Goal: Information Seeking & Learning: Learn about a topic

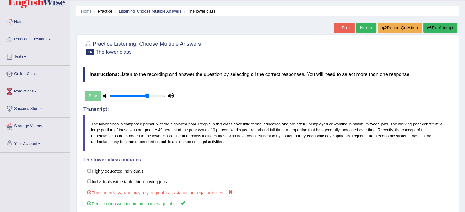
click at [24, 38] on link "Practice Questions" at bounding box center [35, 38] width 70 height 15
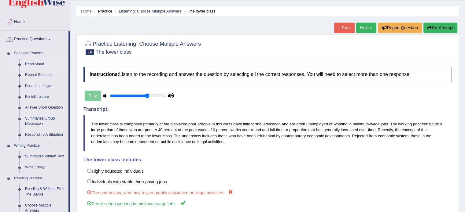
click at [31, 63] on link "Read Aloud" at bounding box center [45, 64] width 46 height 11
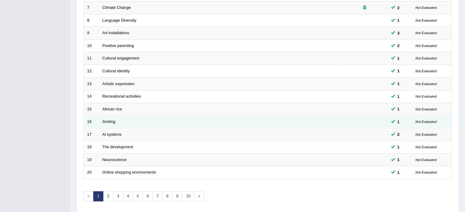
scroll to position [183, 0]
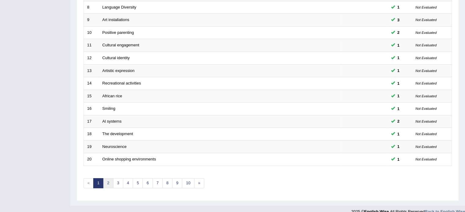
click at [108, 181] on link "2" at bounding box center [108, 183] width 10 height 10
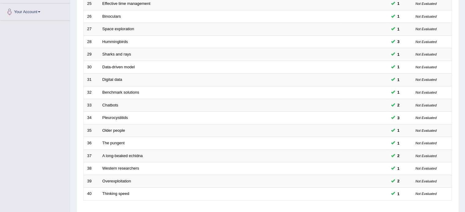
scroll to position [183, 0]
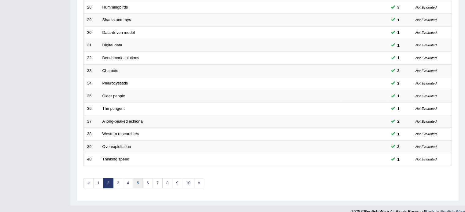
click at [135, 182] on link "5" at bounding box center [138, 183] width 10 height 10
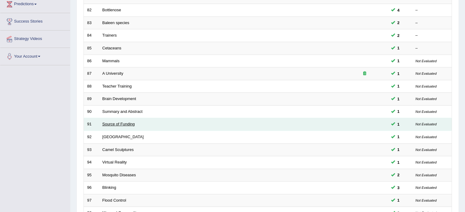
scroll to position [190, 0]
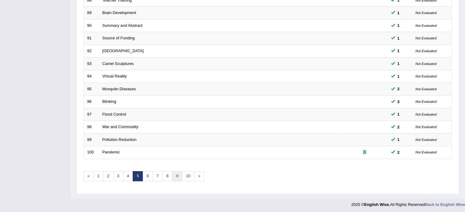
click at [179, 174] on link "9" at bounding box center [177, 176] width 10 height 10
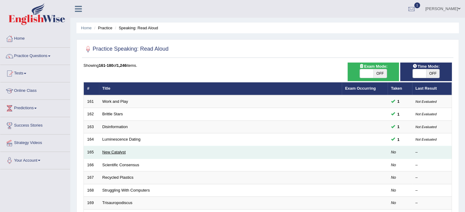
click at [117, 152] on link "New Catalyst" at bounding box center [114, 152] width 24 height 5
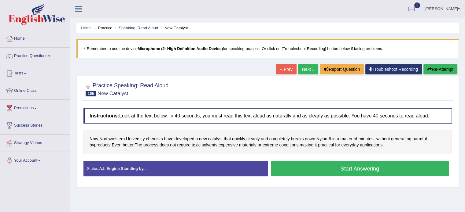
scroll to position [61, 0]
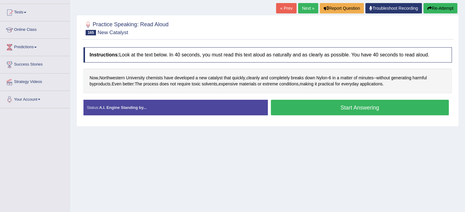
click at [383, 105] on button "Start Answering" at bounding box center [360, 108] width 178 height 16
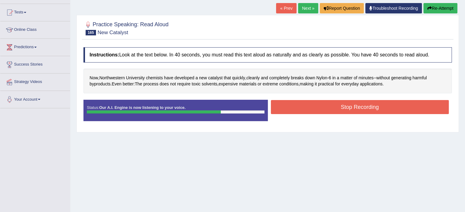
click at [370, 106] on button "Stop Recording" at bounding box center [360, 107] width 178 height 14
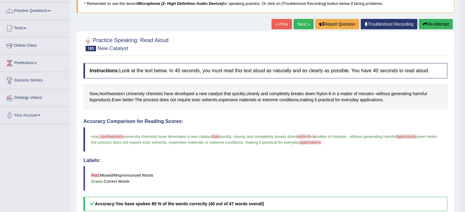
scroll to position [31, 0]
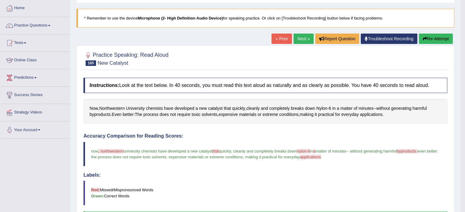
drag, startPoint x: 389, startPoint y: 114, endPoint x: 218, endPoint y: 117, distance: 171.1
click at [218, 117] on div "Now , Northwestern University chemists have developed a new catalyst that quick…" at bounding box center [265, 111] width 364 height 25
drag, startPoint x: 339, startPoint y: 154, endPoint x: 335, endPoint y: 156, distance: 4.0
click at [334, 156] on blockquote "now , northwestern north west university chemists have developed a new catalyst…" at bounding box center [265, 154] width 364 height 24
drag, startPoint x: 339, startPoint y: 156, endPoint x: 178, endPoint y: 163, distance: 160.3
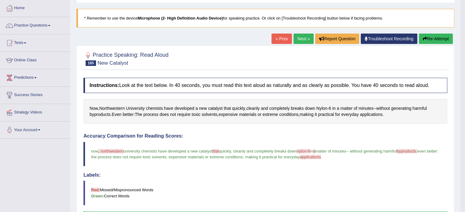
click at [193, 163] on blockquote "now , northwestern north west university chemists have developed a new catalyst…" at bounding box center [265, 154] width 364 height 24
drag, startPoint x: 89, startPoint y: 150, endPoint x: 196, endPoint y: 152, distance: 107.3
click at [195, 153] on blockquote "now , northwestern north west university chemists have developed a new catalyst…" at bounding box center [265, 154] width 364 height 24
click at [90, 107] on span "Now" at bounding box center [94, 108] width 9 height 6
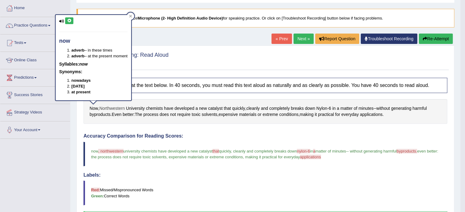
click at [106, 109] on span "Northwestern" at bounding box center [111, 108] width 25 height 6
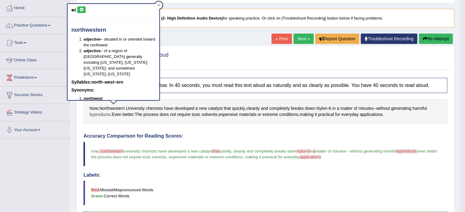
drag, startPoint x: 88, startPoint y: 105, endPoint x: 110, endPoint y: 112, distance: 23.4
click at [110, 112] on div "Now , Northwestern University chemists have developed a new catalyst that quick…" at bounding box center [265, 111] width 364 height 25
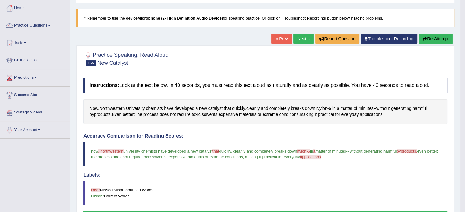
drag, startPoint x: 429, startPoint y: 84, endPoint x: 257, endPoint y: 79, distance: 172.1
click at [263, 79] on h4 "Instructions: Look at the text below. In 40 seconds, you must read this text al…" at bounding box center [265, 85] width 364 height 15
click at [35, 26] on link "Practice Questions" at bounding box center [35, 24] width 70 height 15
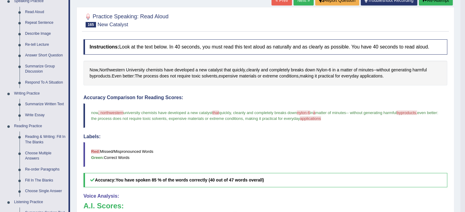
scroll to position [283, 0]
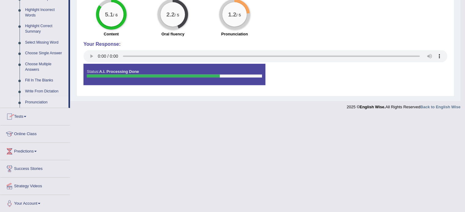
click at [32, 99] on link "Pronunciation" at bounding box center [45, 102] width 46 height 11
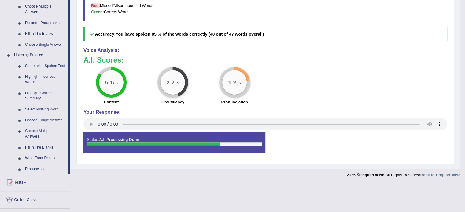
scroll to position [186, 0]
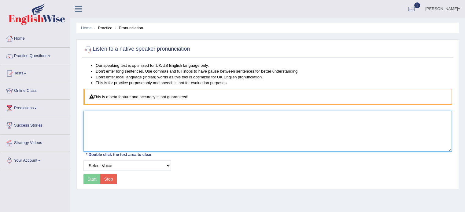
click at [114, 117] on textarea at bounding box center [267, 131] width 368 height 41
paste textarea "The information contained in this email message and any attachments may be conf…"
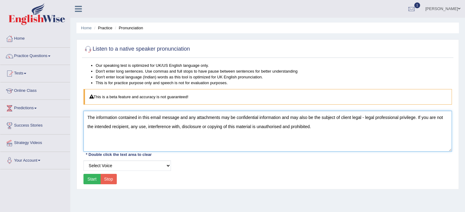
type textarea "The information contained in this email message and any attachments may be conf…"
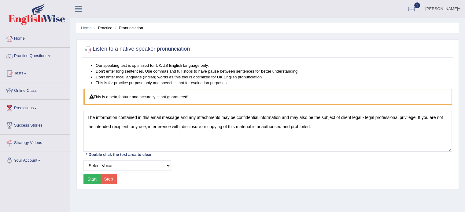
click at [91, 180] on button "Start" at bounding box center [91, 179] width 17 height 10
click at [35, 54] on link "Practice Questions" at bounding box center [35, 55] width 70 height 15
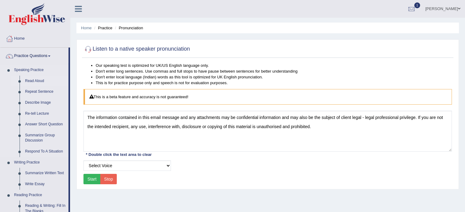
click at [34, 80] on link "Read Aloud" at bounding box center [45, 81] width 46 height 11
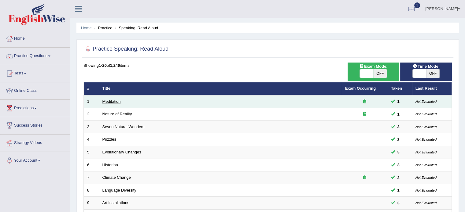
click at [108, 101] on link "Meditation" at bounding box center [111, 101] width 18 height 5
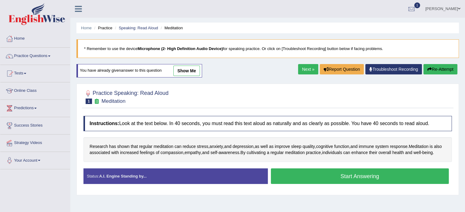
click at [314, 181] on button "Start Answering" at bounding box center [360, 177] width 178 height 16
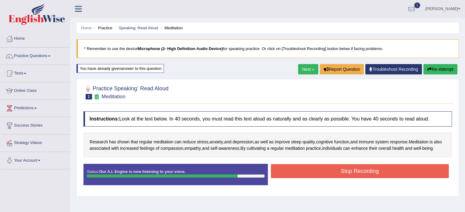
click at [353, 178] on button "Stop Recording" at bounding box center [360, 171] width 178 height 14
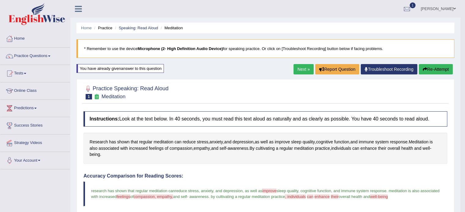
click at [303, 67] on link "Next »" at bounding box center [303, 69] width 20 height 10
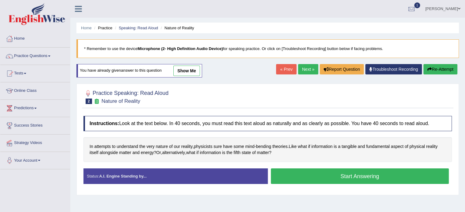
click at [324, 176] on button "Start Answering" at bounding box center [360, 177] width 178 height 16
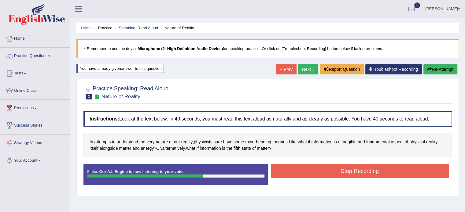
click at [355, 172] on button "Stop Recording" at bounding box center [360, 171] width 178 height 14
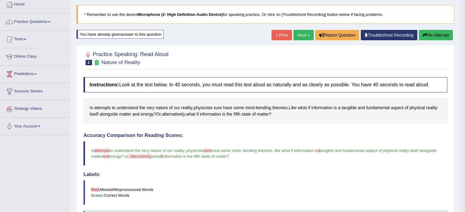
scroll to position [31, 0]
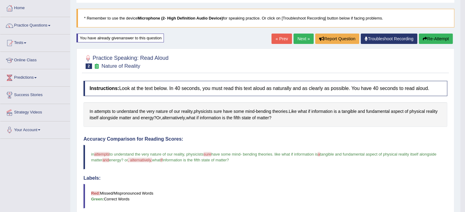
click at [307, 38] on link "Next »" at bounding box center [303, 39] width 20 height 10
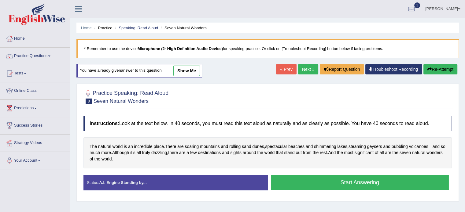
click at [332, 183] on button "Start Answering" at bounding box center [360, 183] width 178 height 16
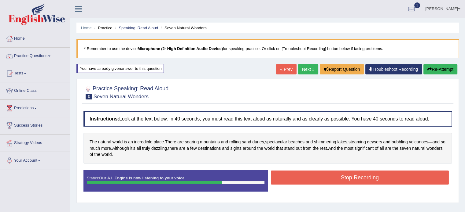
click at [336, 176] on button "Stop Recording" at bounding box center [360, 178] width 178 height 14
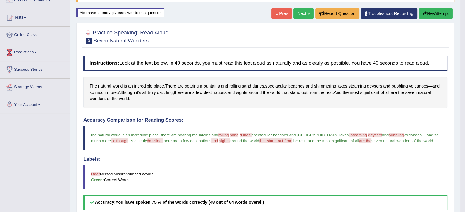
scroll to position [43, 0]
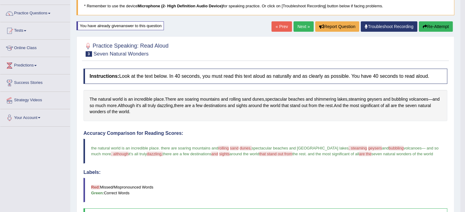
click at [306, 27] on link "Next »" at bounding box center [303, 26] width 20 height 10
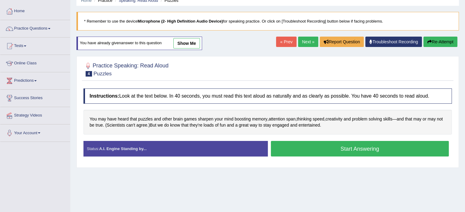
scroll to position [61, 0]
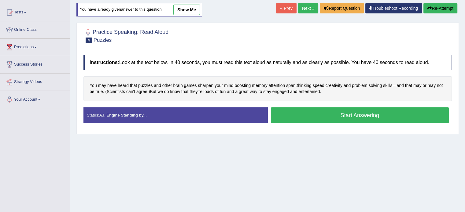
click at [375, 117] on button "Start Answering" at bounding box center [360, 116] width 178 height 16
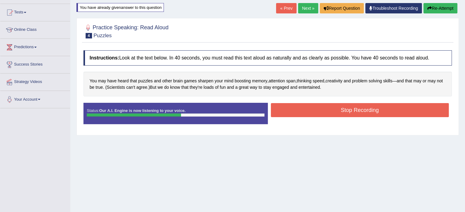
click at [378, 108] on button "Stop Recording" at bounding box center [360, 110] width 178 height 14
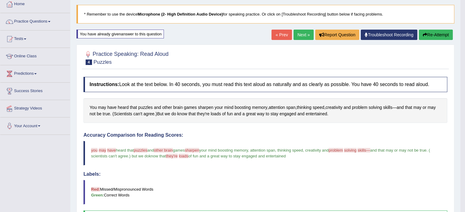
scroll to position [31, 0]
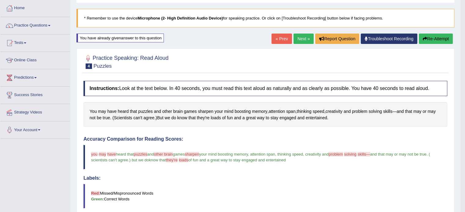
click at [296, 38] on link "Next »" at bounding box center [303, 39] width 20 height 10
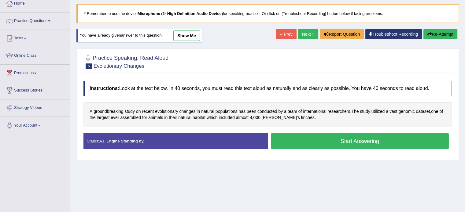
scroll to position [61, 0]
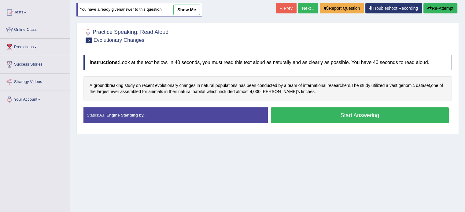
click at [348, 114] on button "Start Answering" at bounding box center [360, 116] width 178 height 16
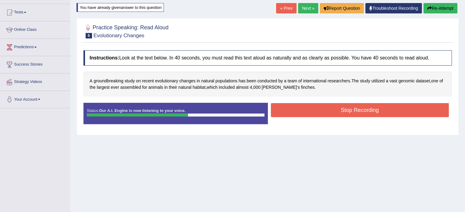
click at [360, 111] on button "Stop Recording" at bounding box center [360, 110] width 178 height 14
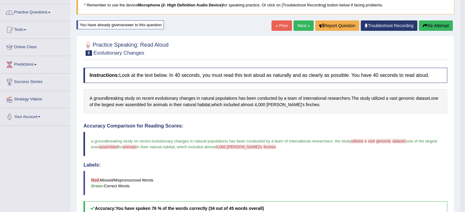
scroll to position [31, 0]
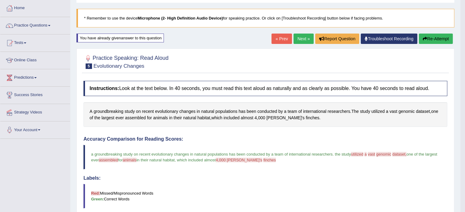
click at [298, 39] on link "Next »" at bounding box center [303, 39] width 20 height 10
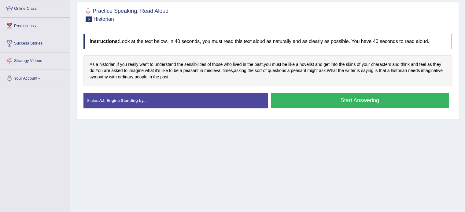
scroll to position [92, 0]
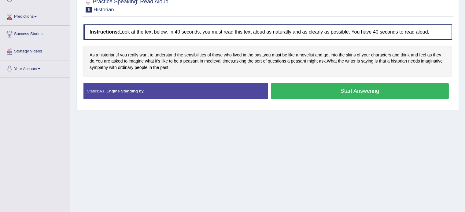
click at [339, 90] on button "Start Answering" at bounding box center [360, 91] width 178 height 16
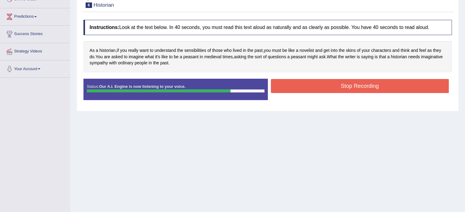
click at [383, 85] on button "Stop Recording" at bounding box center [360, 86] width 178 height 14
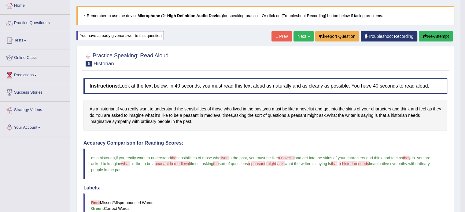
scroll to position [31, 0]
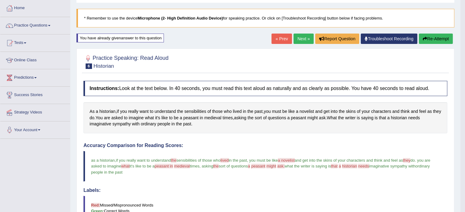
click at [301, 37] on link "Next »" at bounding box center [303, 39] width 20 height 10
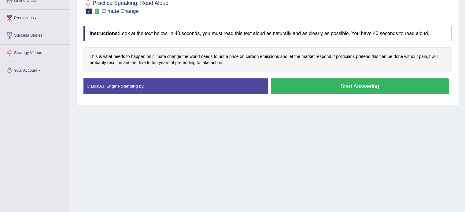
scroll to position [92, 0]
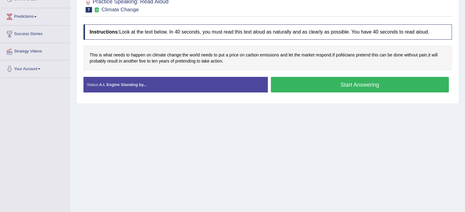
click at [364, 84] on button "Start Answering" at bounding box center [360, 85] width 178 height 16
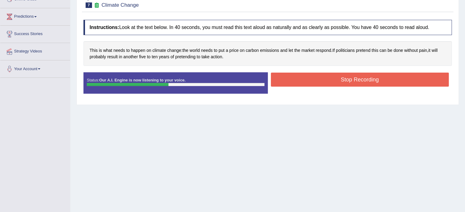
click at [407, 84] on button "Stop Recording" at bounding box center [360, 80] width 178 height 14
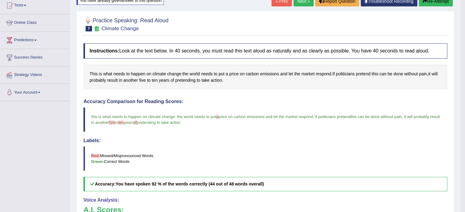
scroll to position [61, 0]
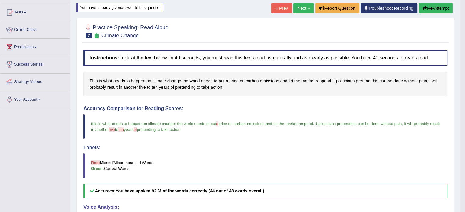
click at [296, 7] on link "Next »" at bounding box center [303, 8] width 20 height 10
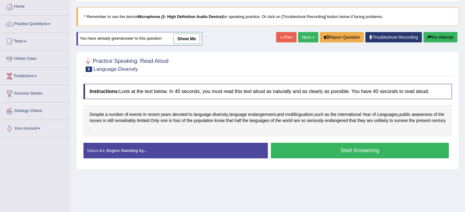
scroll to position [92, 0]
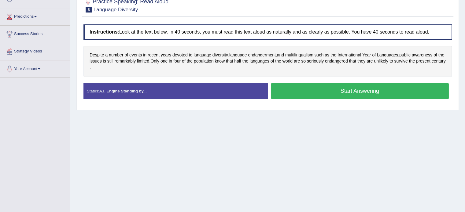
click at [333, 90] on button "Start Answering" at bounding box center [360, 91] width 178 height 16
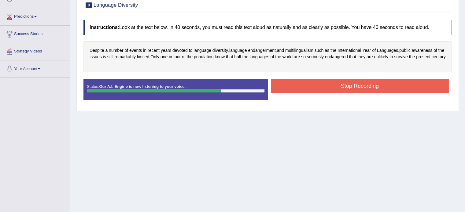
click at [333, 85] on button "Stop Recording" at bounding box center [360, 86] width 178 height 14
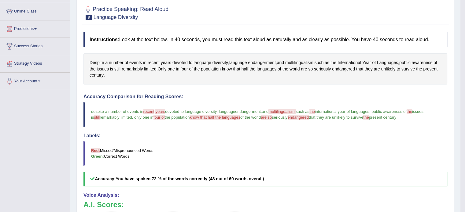
scroll to position [31, 0]
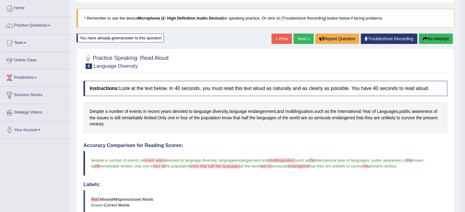
click at [299, 40] on link "Next »" at bounding box center [303, 39] width 20 height 10
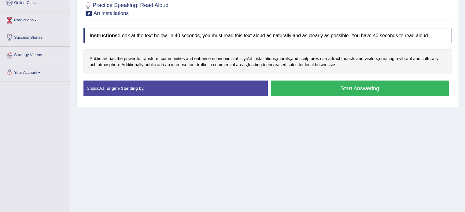
scroll to position [92, 0]
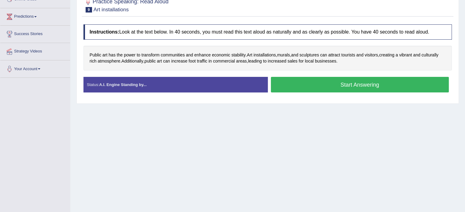
click at [286, 83] on button "Start Answering" at bounding box center [360, 85] width 178 height 16
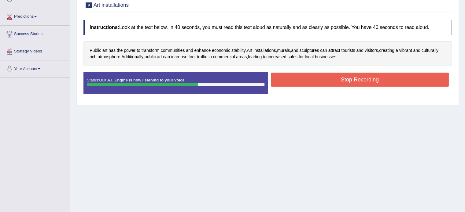
click at [312, 81] on button "Stop Recording" at bounding box center [360, 80] width 178 height 14
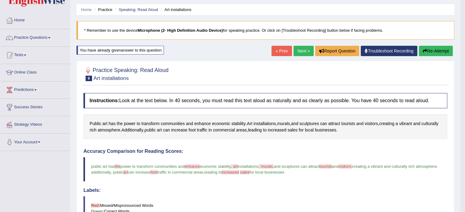
scroll to position [0, 0]
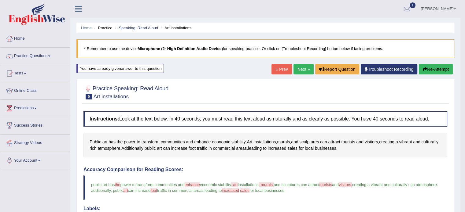
click at [440, 70] on button "Re-Attempt" at bounding box center [436, 69] width 34 height 10
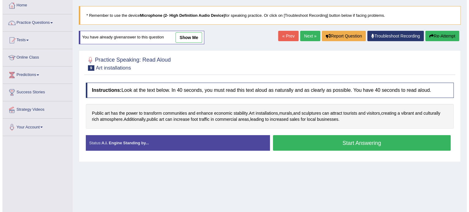
scroll to position [92, 0]
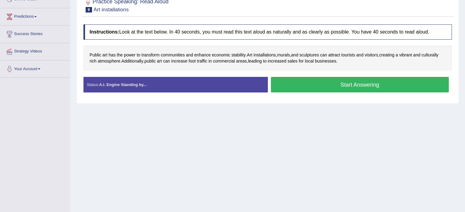
click at [328, 81] on button "Start Answering" at bounding box center [360, 85] width 178 height 16
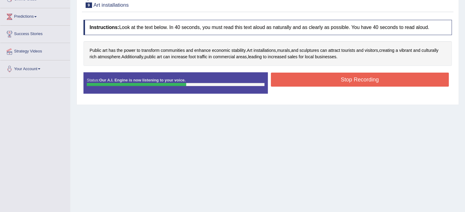
click at [332, 76] on button "Stop Recording" at bounding box center [360, 80] width 178 height 14
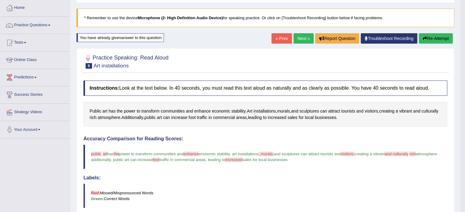
scroll to position [31, 0]
click at [303, 36] on link "Next »" at bounding box center [303, 39] width 20 height 10
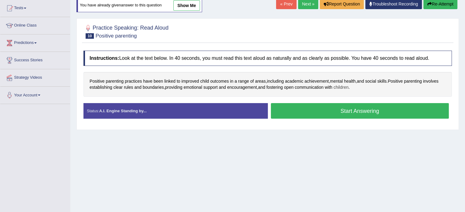
scroll to position [108, 0]
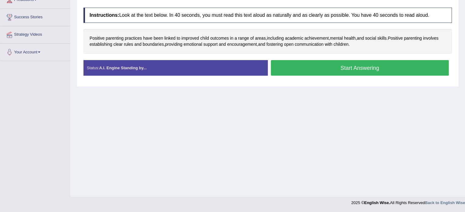
click at [352, 71] on button "Start Answering" at bounding box center [360, 68] width 178 height 16
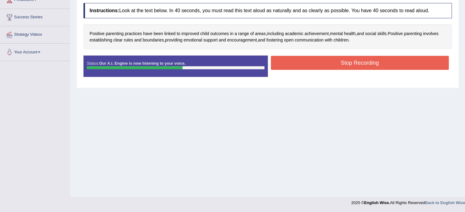
click at [352, 65] on button "Stop Recording" at bounding box center [360, 63] width 178 height 14
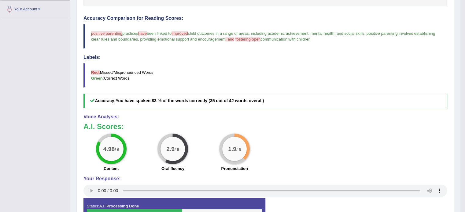
scroll to position [170, 0]
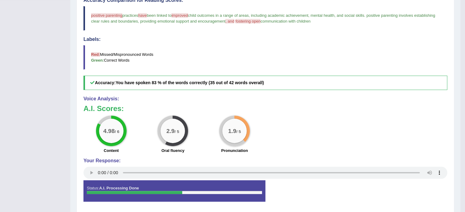
click at [235, 128] on big "1.9" at bounding box center [232, 131] width 8 height 7
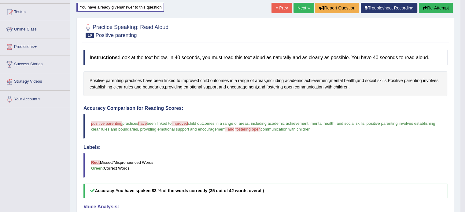
scroll to position [47, 0]
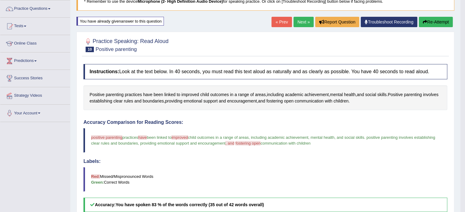
click at [431, 20] on button "Re-Attempt" at bounding box center [436, 22] width 34 height 10
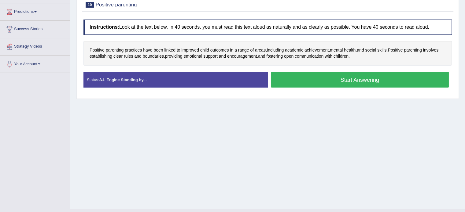
scroll to position [108, 0]
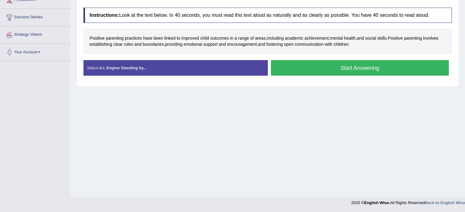
drag, startPoint x: 374, startPoint y: 67, endPoint x: 371, endPoint y: 67, distance: 3.4
click at [374, 66] on button "Start Answering" at bounding box center [360, 68] width 178 height 16
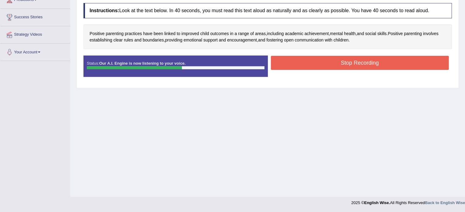
click at [372, 65] on button "Stop Recording" at bounding box center [360, 63] width 178 height 14
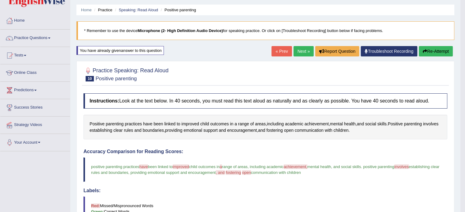
scroll to position [17, 0]
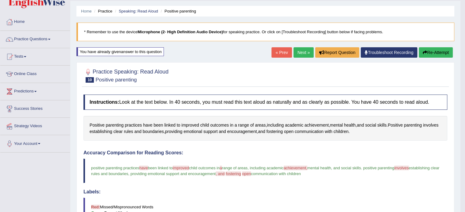
click at [298, 57] on link "Next »" at bounding box center [303, 52] width 20 height 10
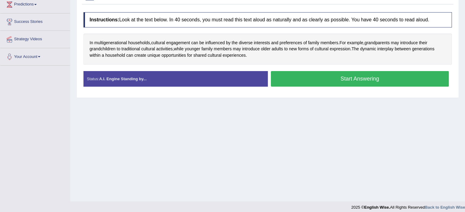
scroll to position [108, 0]
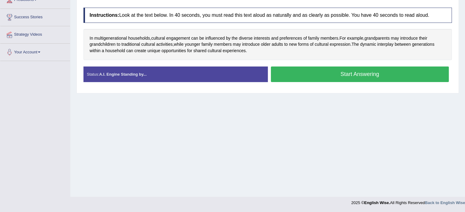
click at [324, 73] on button "Start Answering" at bounding box center [360, 75] width 178 height 16
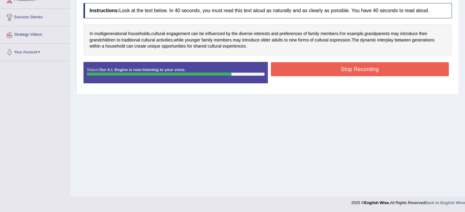
click at [331, 67] on button "Stop Recording" at bounding box center [360, 69] width 178 height 14
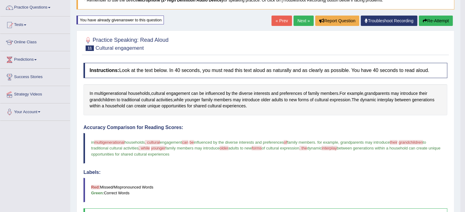
scroll to position [47, 0]
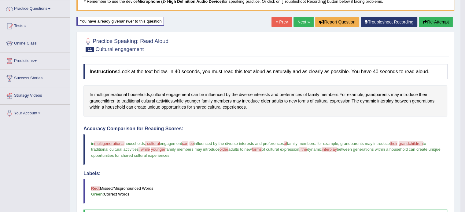
click at [294, 19] on link "Next »" at bounding box center [303, 22] width 20 height 10
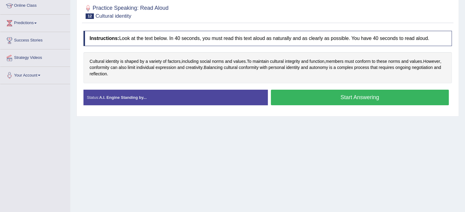
scroll to position [92, 0]
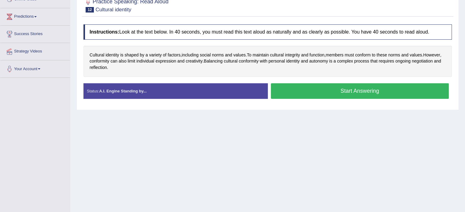
click at [316, 91] on button "Start Answering" at bounding box center [360, 91] width 178 height 16
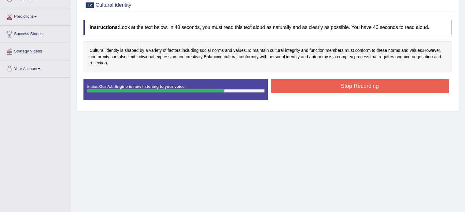
click at [315, 90] on button "Stop Recording" at bounding box center [360, 86] width 178 height 14
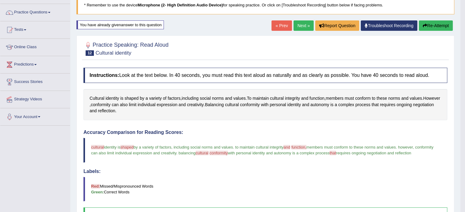
scroll to position [31, 0]
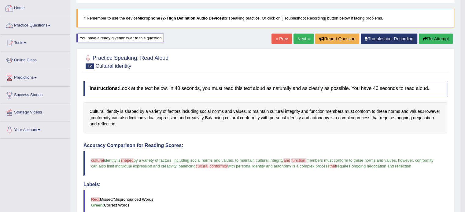
click at [44, 25] on link "Practice Questions" at bounding box center [35, 24] width 70 height 15
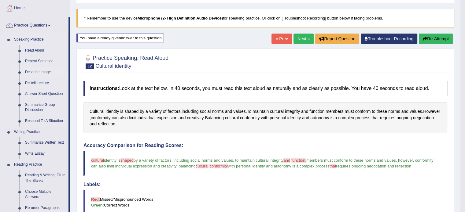
click at [36, 69] on link "Describe Image" at bounding box center [45, 72] width 46 height 11
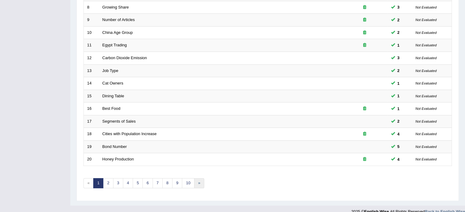
click at [197, 184] on link "»" at bounding box center [199, 183] width 10 height 10
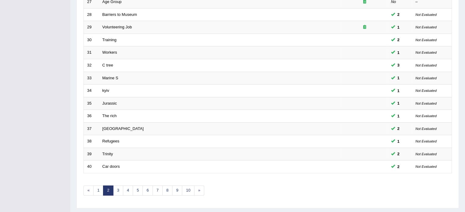
scroll to position [190, 0]
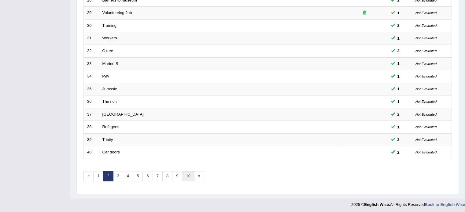
click at [185, 177] on link "10" at bounding box center [188, 176] width 12 height 10
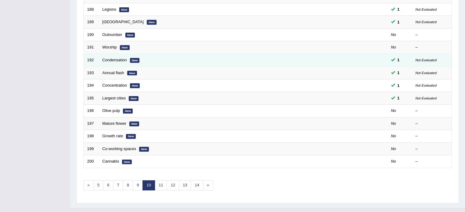
scroll to position [190, 0]
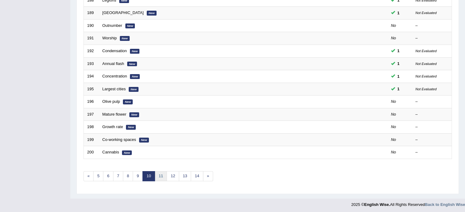
click at [163, 174] on link "11" at bounding box center [161, 176] width 12 height 10
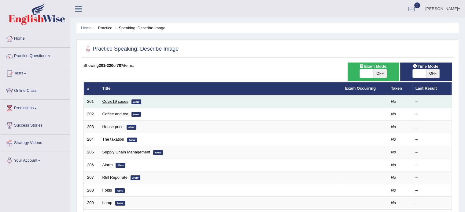
click at [105, 101] on link "Covid19 cases" at bounding box center [115, 101] width 26 height 5
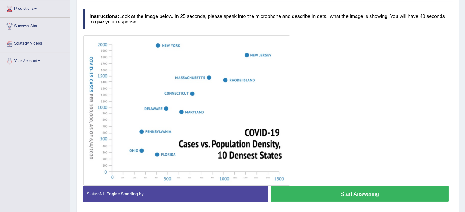
scroll to position [89, 0]
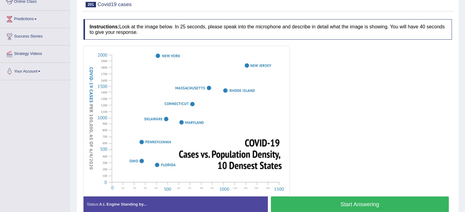
click at [333, 202] on button "Start Answering" at bounding box center [360, 205] width 178 height 16
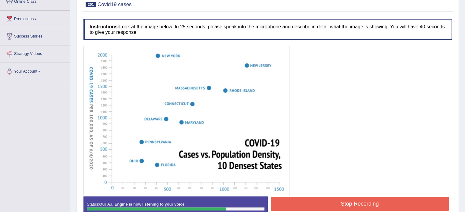
click at [340, 200] on button "Stop Recording" at bounding box center [360, 204] width 178 height 14
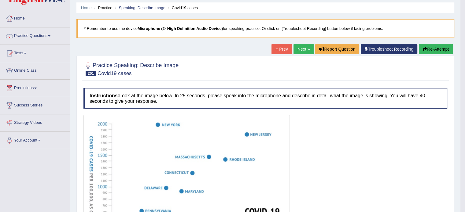
scroll to position [0, 0]
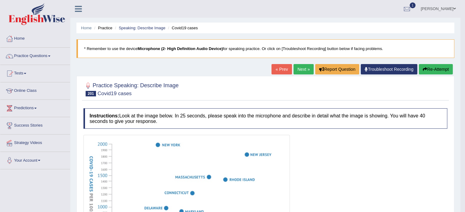
click at [295, 67] on link "Next »" at bounding box center [303, 69] width 20 height 10
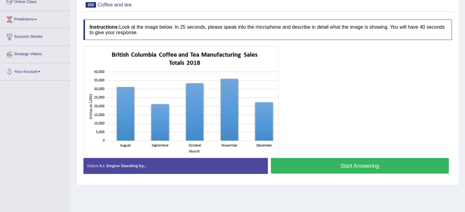
scroll to position [108, 0]
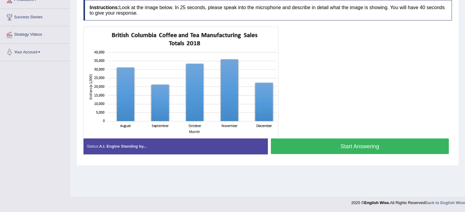
click at [343, 139] on button "Start Answering" at bounding box center [360, 147] width 178 height 16
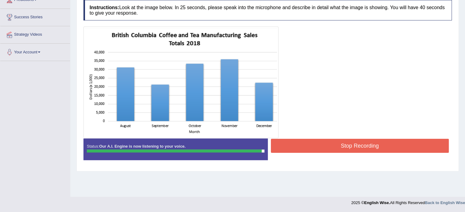
click at [359, 140] on button "Stop Recording" at bounding box center [360, 146] width 178 height 14
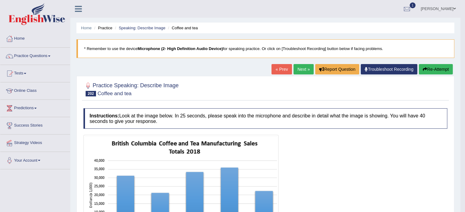
scroll to position [0, 0]
click at [295, 68] on link "Next »" at bounding box center [303, 69] width 20 height 10
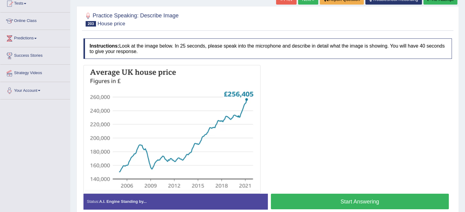
scroll to position [92, 0]
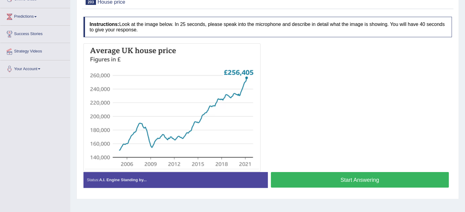
click at [321, 173] on button "Start Answering" at bounding box center [360, 180] width 178 height 16
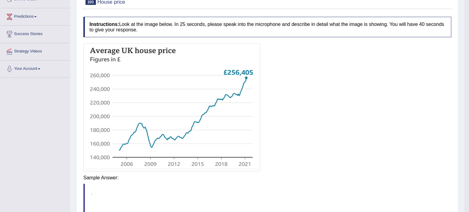
click at [336, 175] on div "Instructions: Look at the image below. In 25 seconds, please speak into the mic…" at bounding box center [267, 132] width 371 height 236
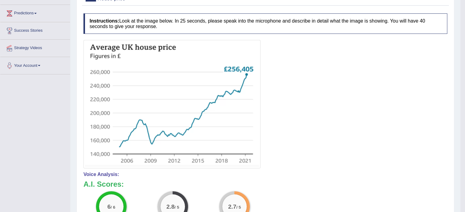
scroll to position [61, 0]
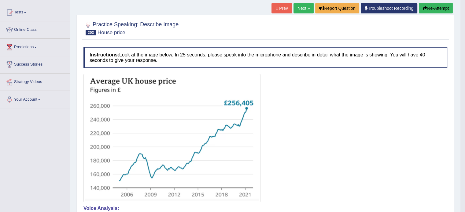
click at [304, 8] on link "Next »" at bounding box center [303, 8] width 20 height 10
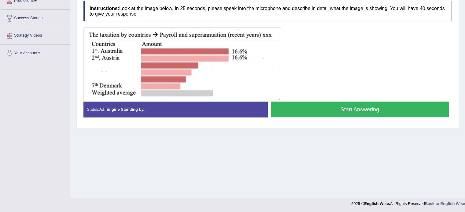
scroll to position [108, 0]
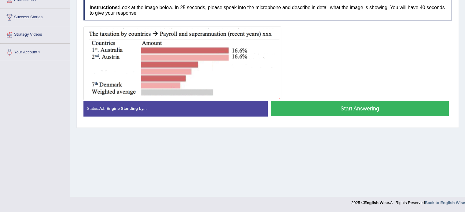
click at [325, 102] on button "Start Answering" at bounding box center [360, 109] width 178 height 16
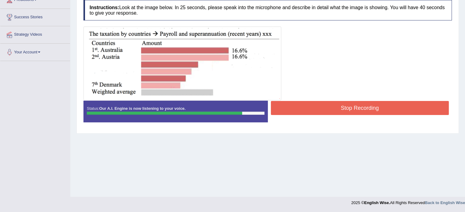
click at [378, 109] on button "Stop Recording" at bounding box center [360, 108] width 178 height 14
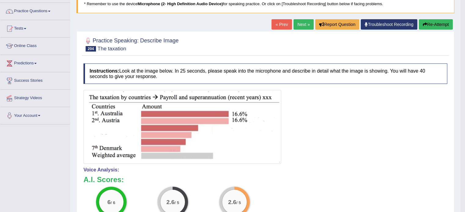
scroll to position [17, 0]
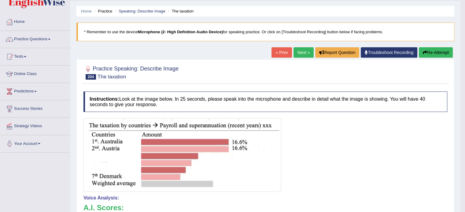
click at [296, 56] on link "Next »" at bounding box center [303, 52] width 20 height 10
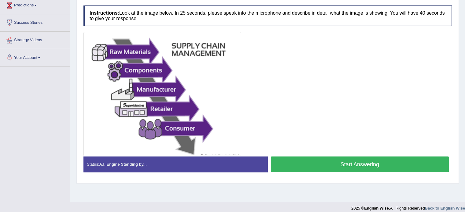
scroll to position [108, 0]
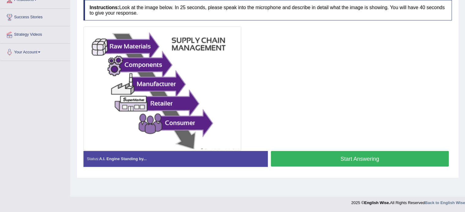
click at [311, 152] on button "Start Answering" at bounding box center [360, 159] width 178 height 16
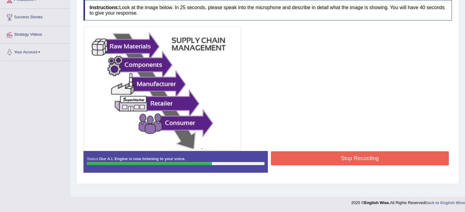
click at [322, 161] on button "Stop Recording" at bounding box center [360, 159] width 178 height 14
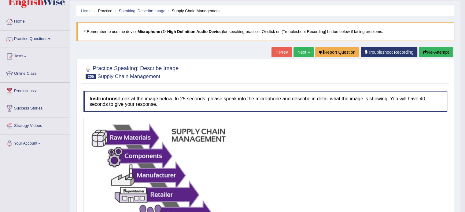
scroll to position [0, 0]
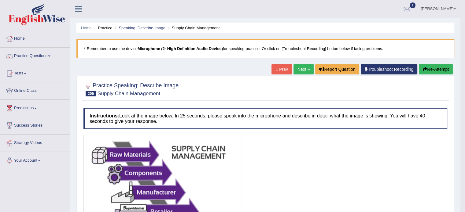
click at [302, 71] on link "Next »" at bounding box center [303, 69] width 20 height 10
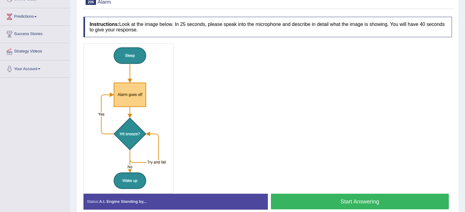
scroll to position [119, 0]
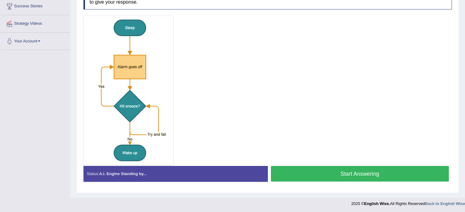
click at [318, 171] on button "Start Answering" at bounding box center [360, 174] width 178 height 16
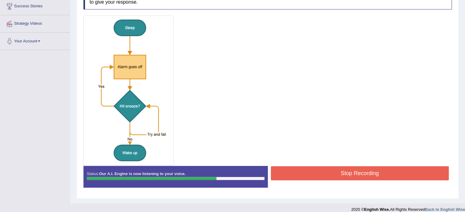
click at [322, 173] on button "Stop Recording" at bounding box center [360, 174] width 178 height 14
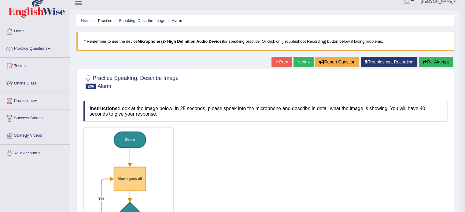
scroll to position [0, 0]
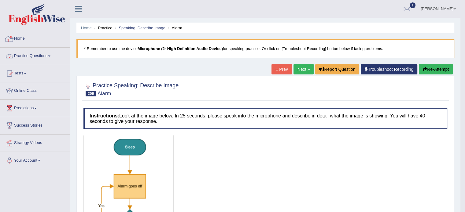
click at [31, 57] on link "Practice Questions" at bounding box center [35, 55] width 70 height 15
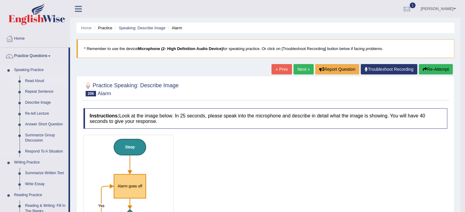
click at [38, 81] on link "Read Aloud" at bounding box center [45, 81] width 46 height 11
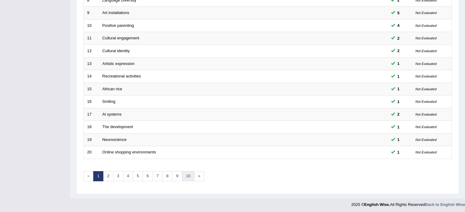
click at [187, 173] on link "10" at bounding box center [188, 176] width 12 height 10
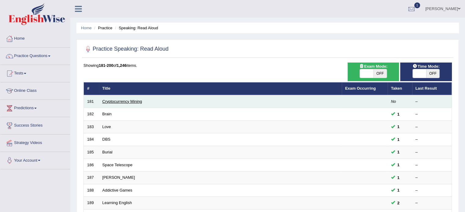
click at [119, 102] on link "Cryptocurrency Mining" at bounding box center [122, 101] width 40 height 5
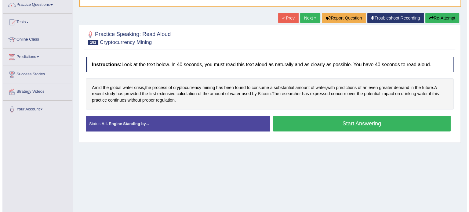
scroll to position [61, 0]
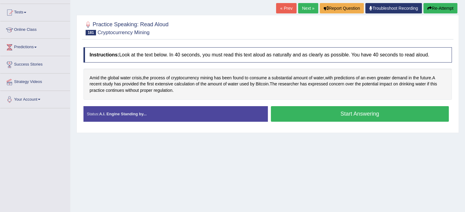
click at [326, 115] on button "Start Answering" at bounding box center [360, 114] width 178 height 16
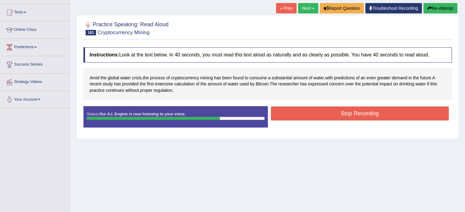
click at [326, 116] on button "Stop Recording" at bounding box center [360, 114] width 178 height 14
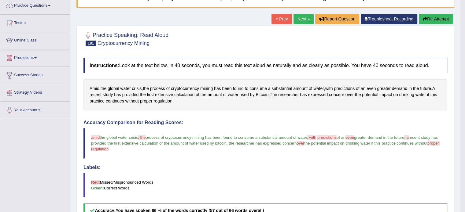
scroll to position [31, 0]
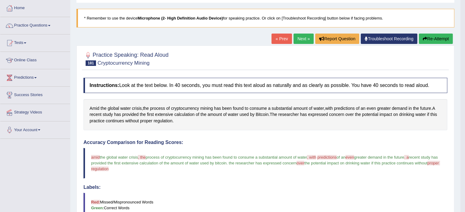
click at [439, 40] on button "Re-Attempt" at bounding box center [436, 39] width 34 height 10
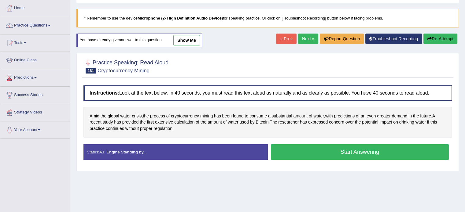
scroll to position [61, 0]
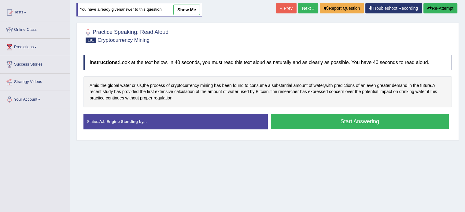
click at [339, 120] on button "Start Answering" at bounding box center [360, 122] width 178 height 16
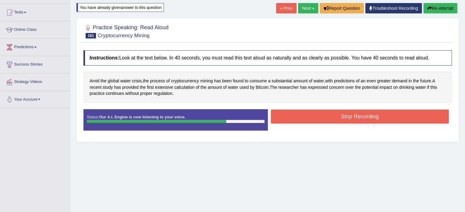
click at [340, 122] on button "Stop Recording" at bounding box center [360, 117] width 178 height 14
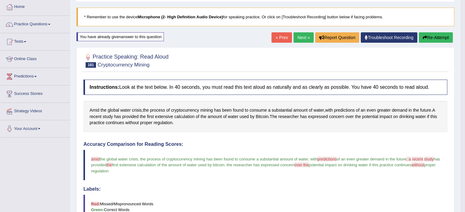
scroll to position [31, 0]
